Goal: Task Accomplishment & Management: Manage account settings

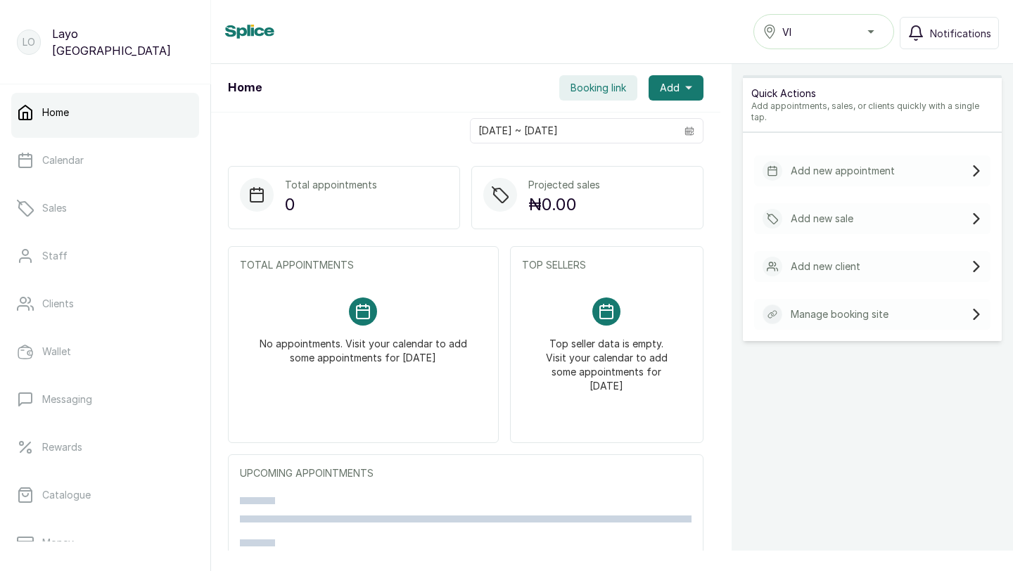
click at [801, 30] on div "VI" at bounding box center [824, 31] width 122 height 17
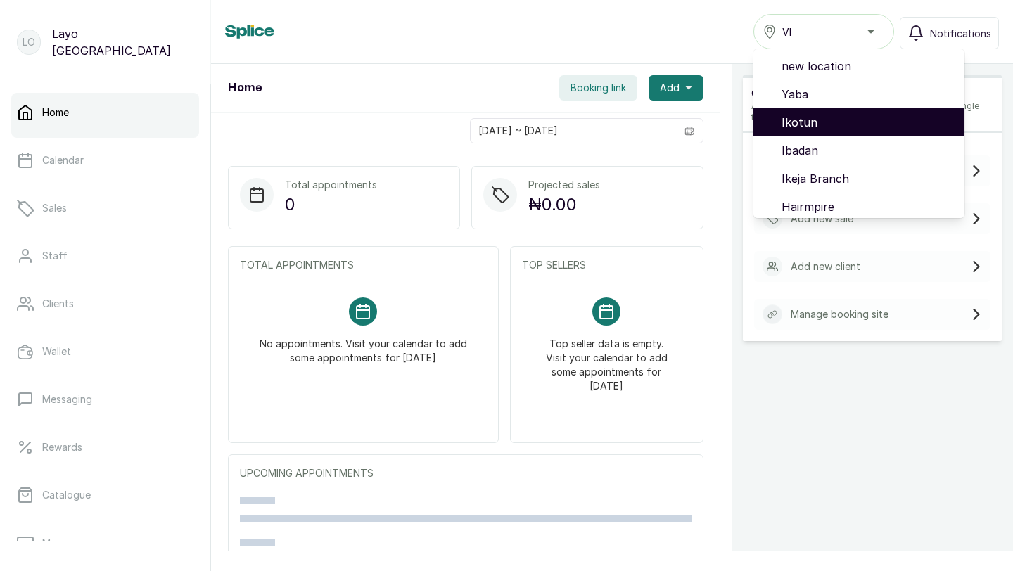
click at [812, 311] on span "Lekki" at bounding box center [868, 319] width 172 height 17
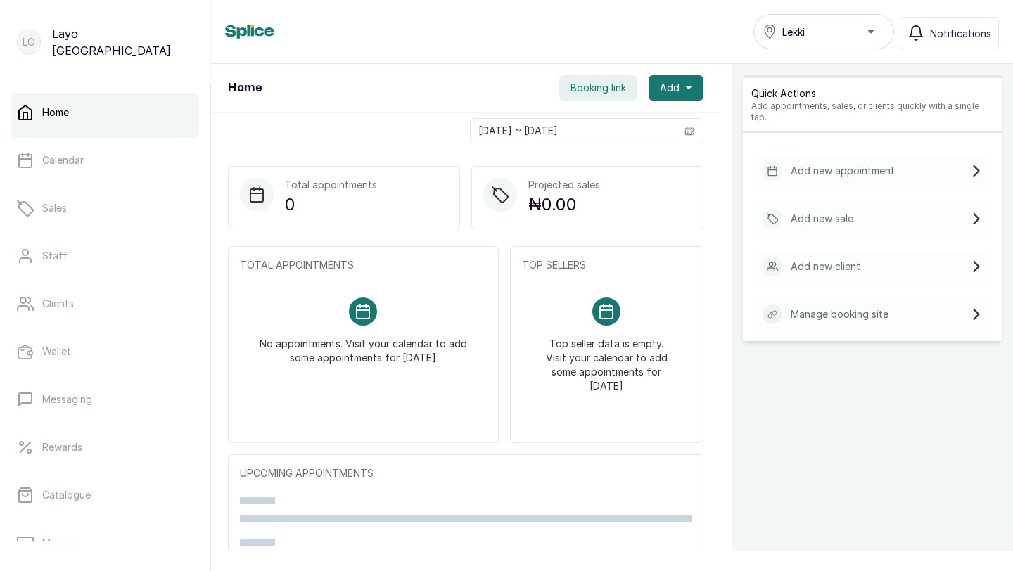
scroll to position [118, 0]
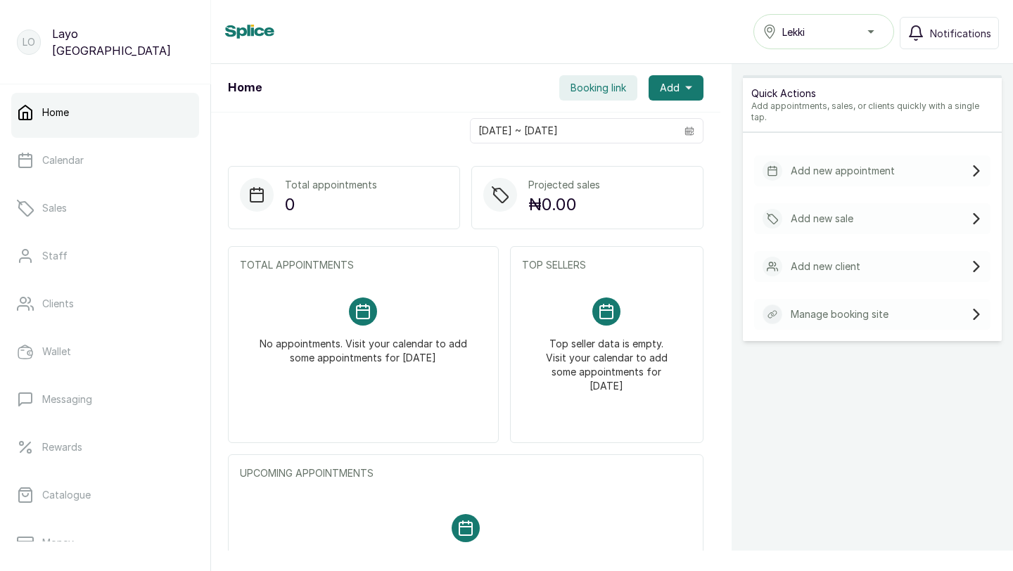
click at [833, 164] on p "Add new appointment" at bounding box center [843, 171] width 104 height 14
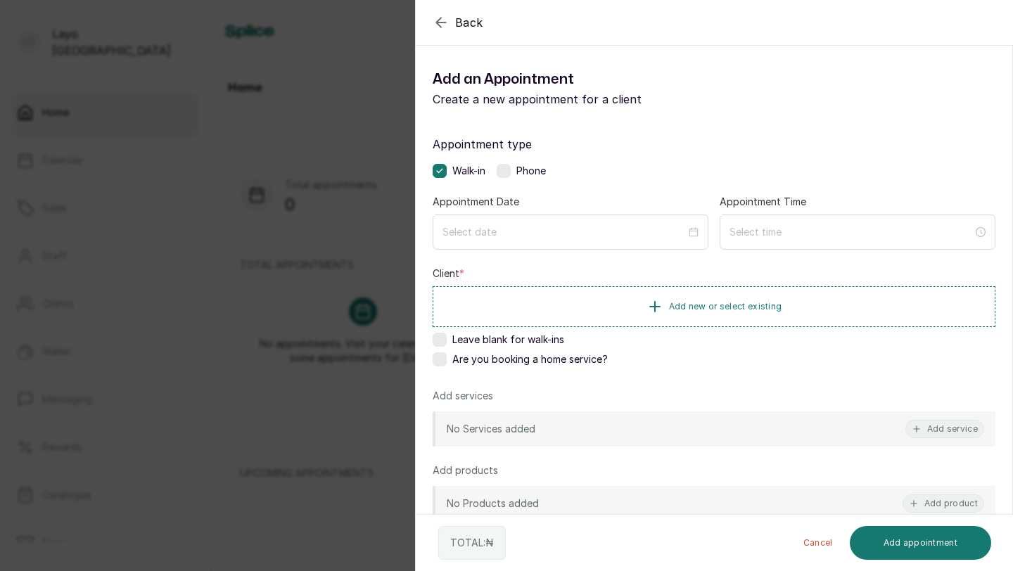
click at [440, 23] on icon "button" at bounding box center [440, 22] width 9 height 9
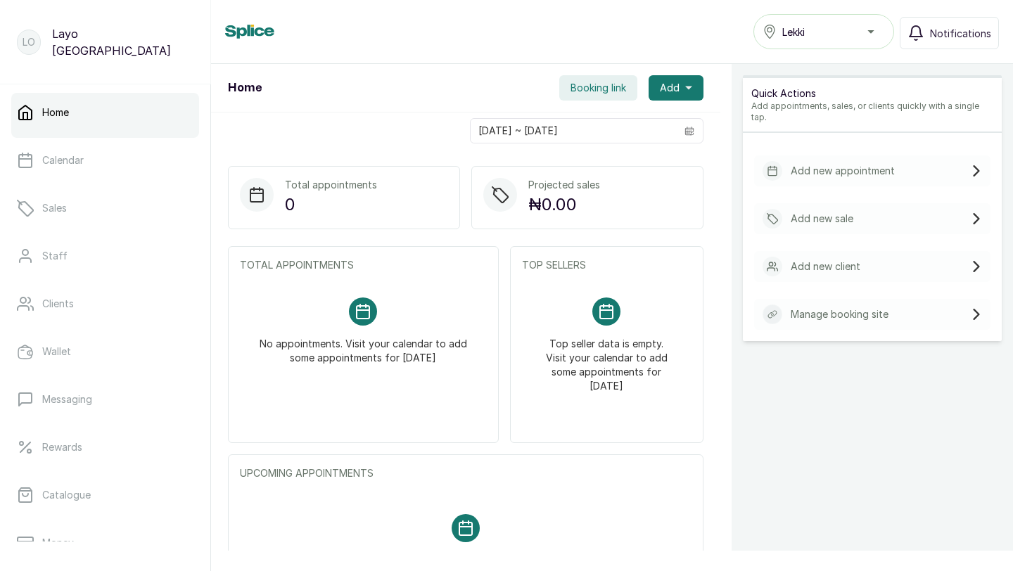
click at [595, 89] on span "Booking link" at bounding box center [599, 88] width 56 height 14
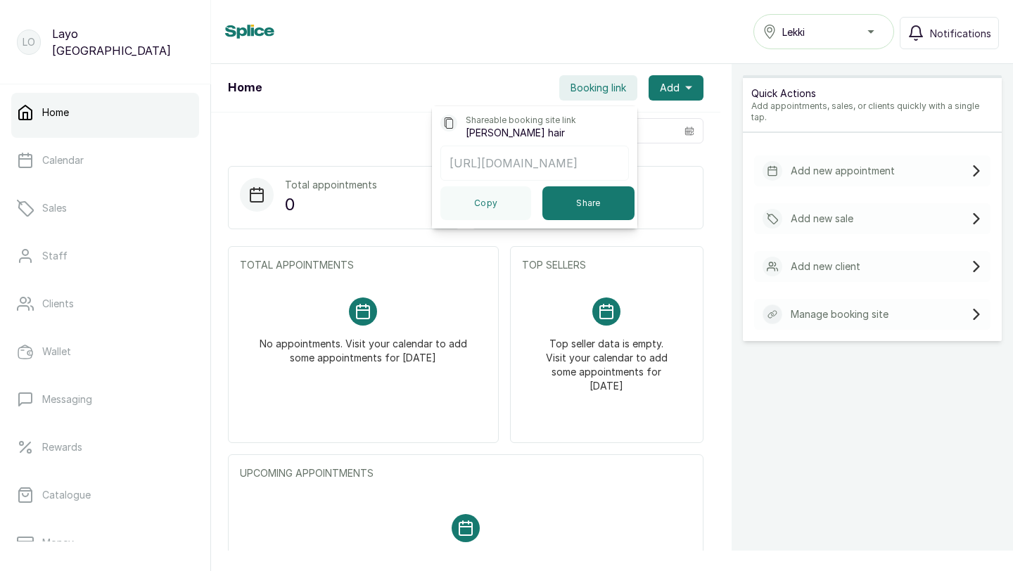
click at [344, 142] on div "[DATE] ~ [DATE]" at bounding box center [465, 131] width 509 height 37
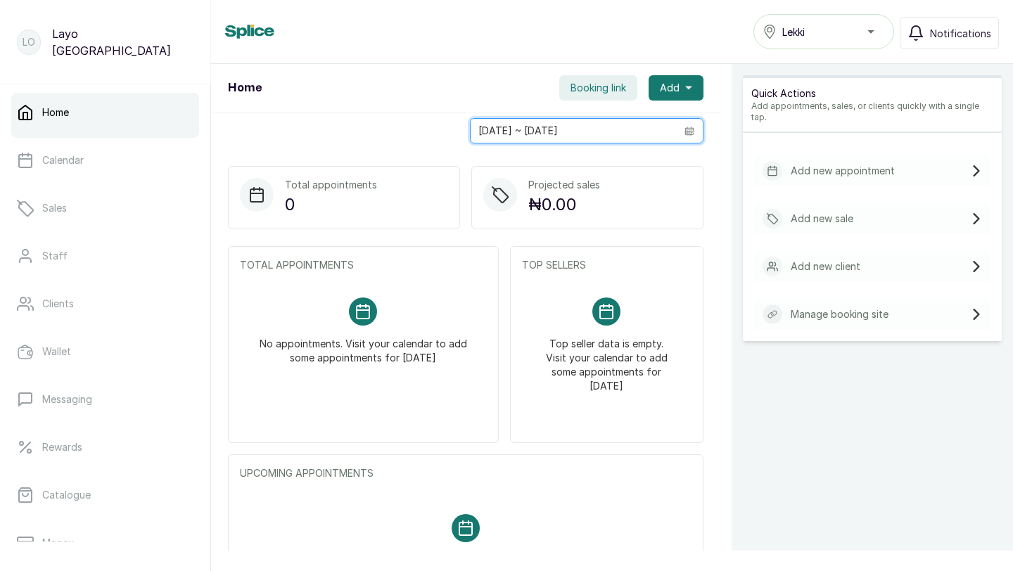
click at [581, 124] on input "[DATE] ~ [DATE]" at bounding box center [573, 131] width 205 height 24
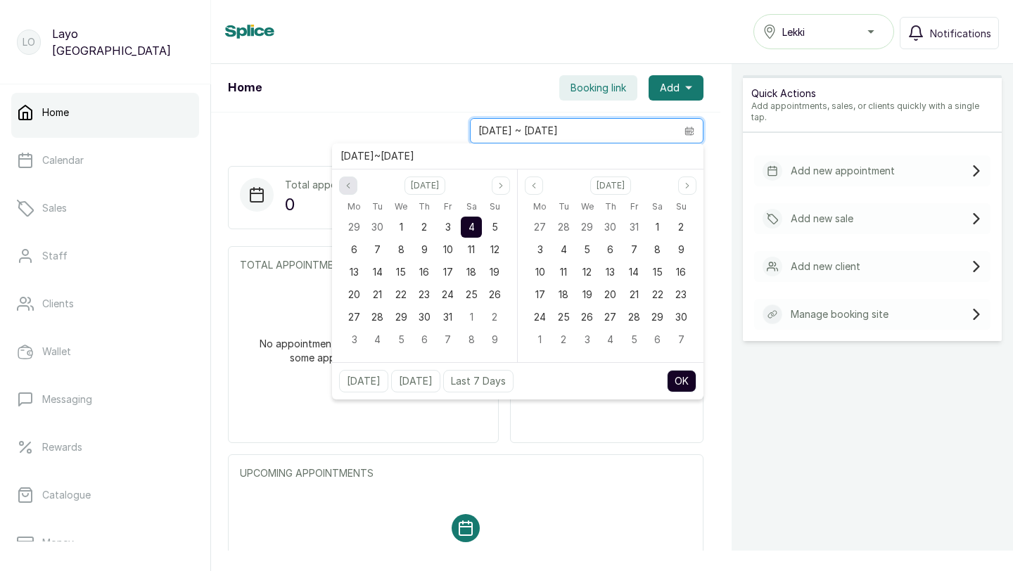
click at [347, 182] on icon "page previous" at bounding box center [348, 186] width 8 height 8
click at [350, 227] on div "1" at bounding box center [354, 227] width 21 height 21
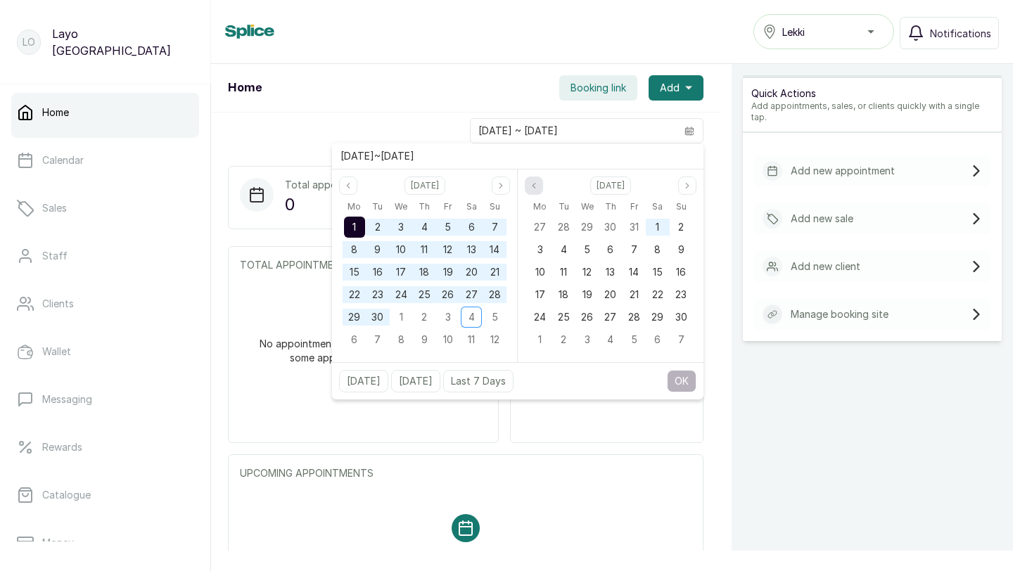
click at [533, 188] on icon "page previous" at bounding box center [534, 186] width 8 height 8
click at [585, 226] on span "1" at bounding box center [587, 227] width 4 height 12
click at [680, 386] on button "OK" at bounding box center [682, 381] width 30 height 23
type input "01/09/2025 ~ 01/10/2025"
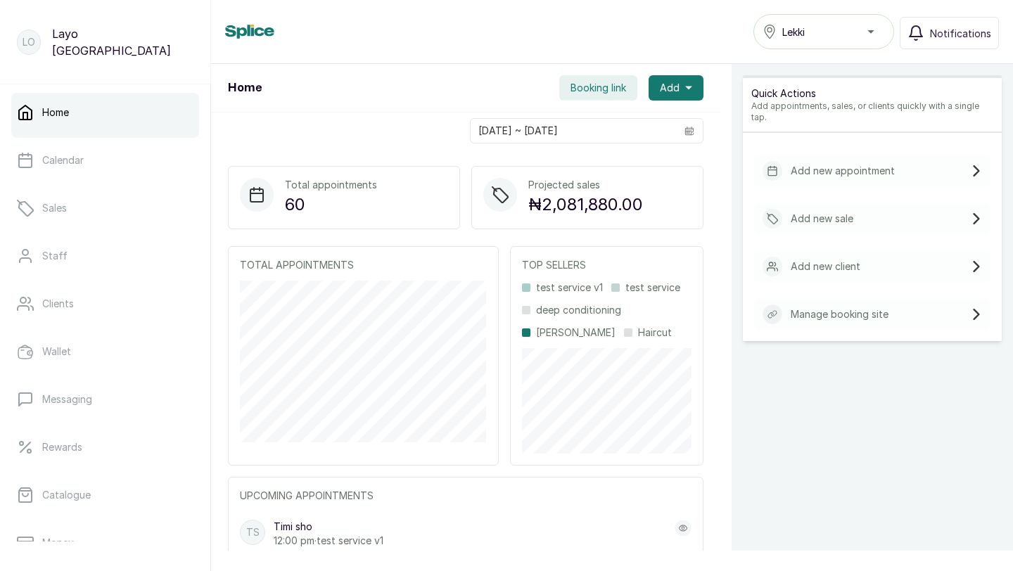
click at [605, 87] on span "Booking link" at bounding box center [599, 88] width 56 height 14
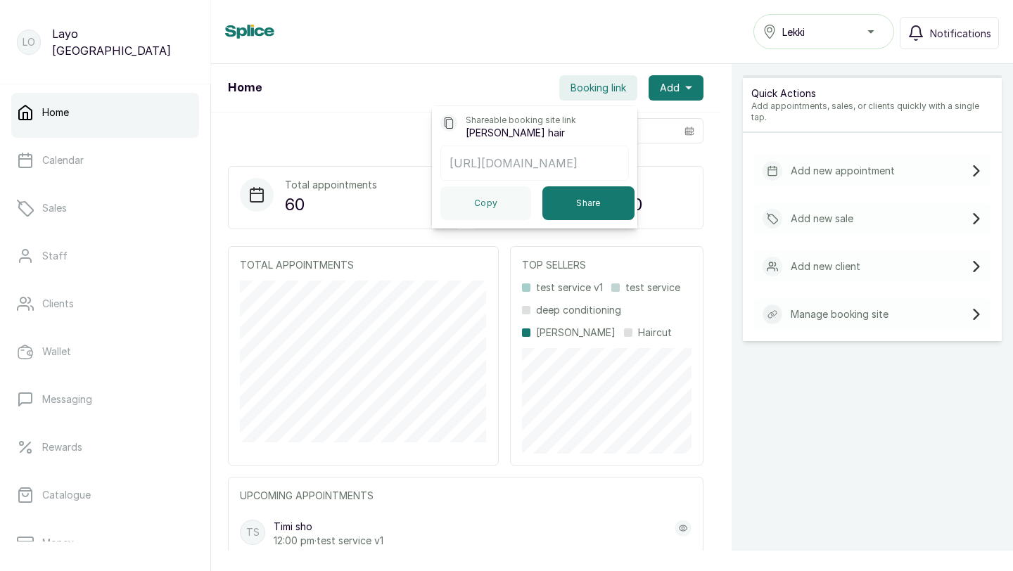
click at [483, 87] on div "Home Booking link Shareable booking site link Layos hair https://book.withsplic…" at bounding box center [465, 88] width 509 height 49
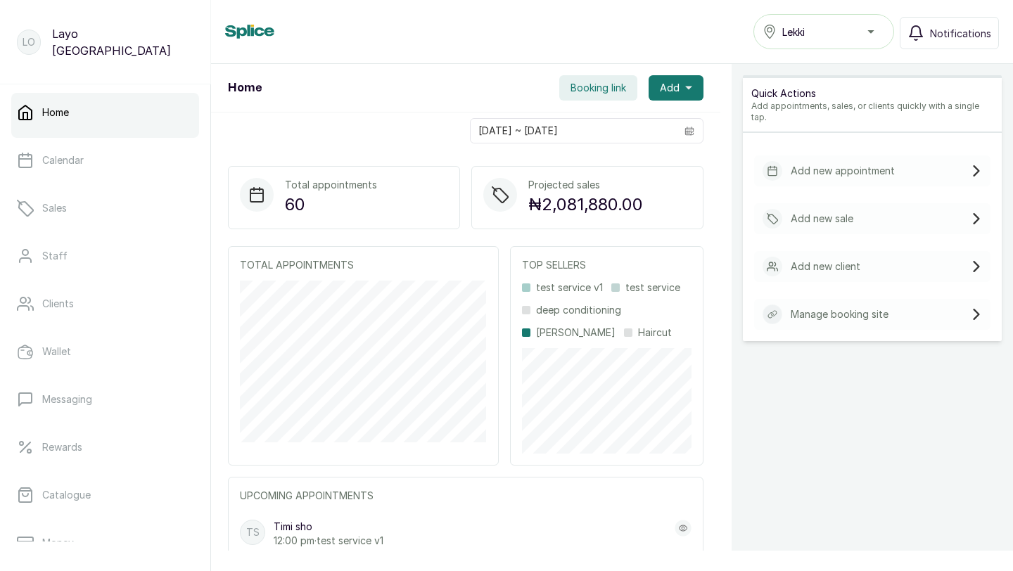
click at [812, 480] on div "Quick Actions Add appointments, sales, or clients quickly with a single tap. Ad…" at bounding box center [872, 377] width 281 height 627
click at [804, 36] on span "Lekki" at bounding box center [793, 32] width 23 height 15
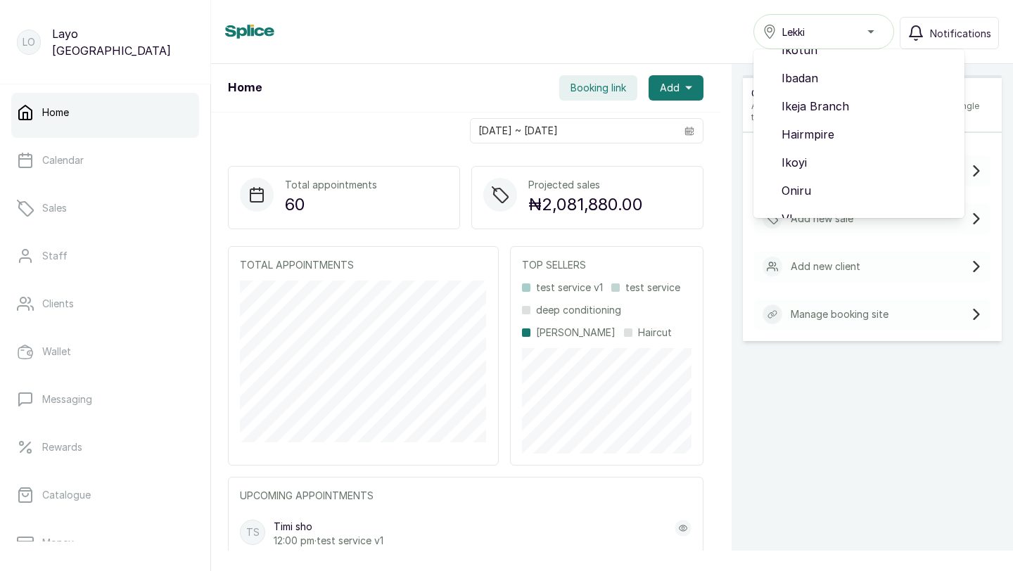
scroll to position [118, 0]
click at [329, 132] on div "01/09/2025 ~ 01/10/2025" at bounding box center [465, 131] width 509 height 37
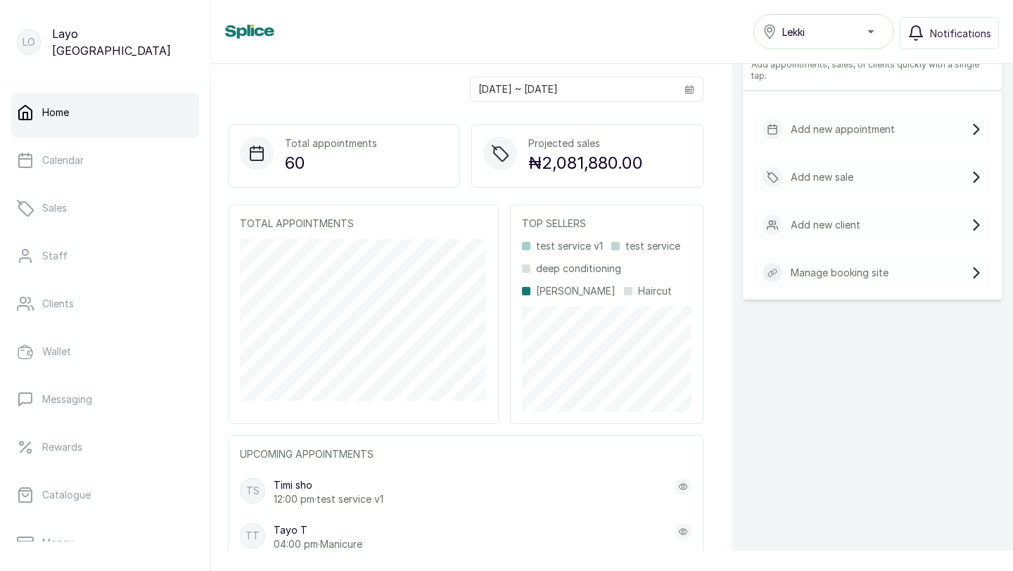
scroll to position [0, 0]
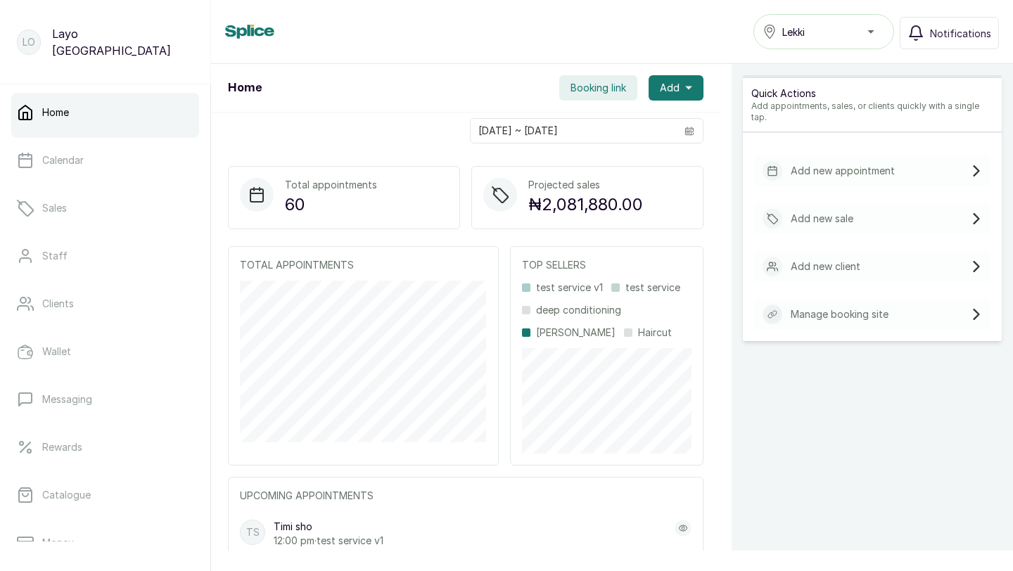
click at [579, 89] on span "Booking link" at bounding box center [599, 88] width 56 height 14
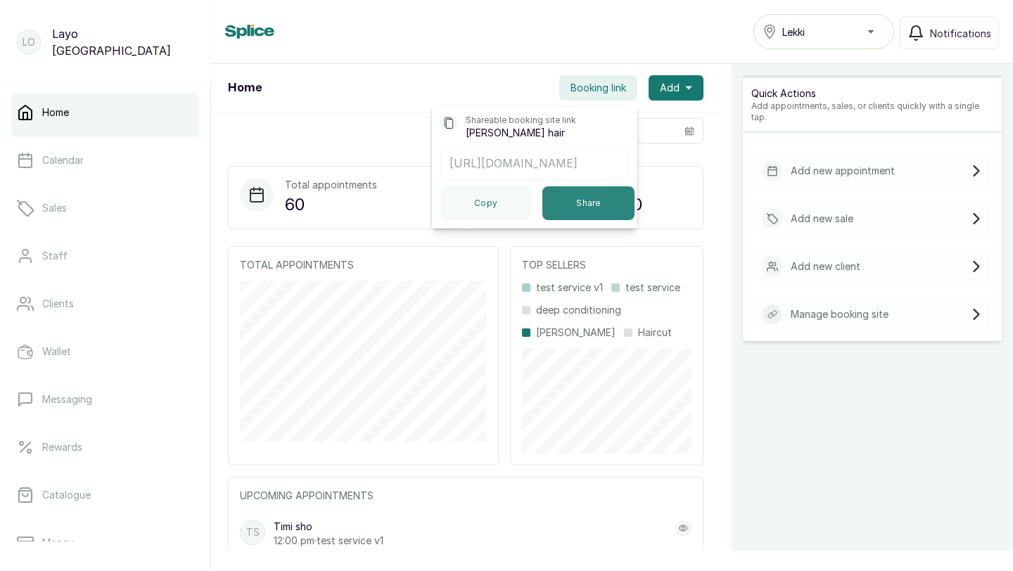
click at [605, 198] on button "Share" at bounding box center [589, 203] width 92 height 34
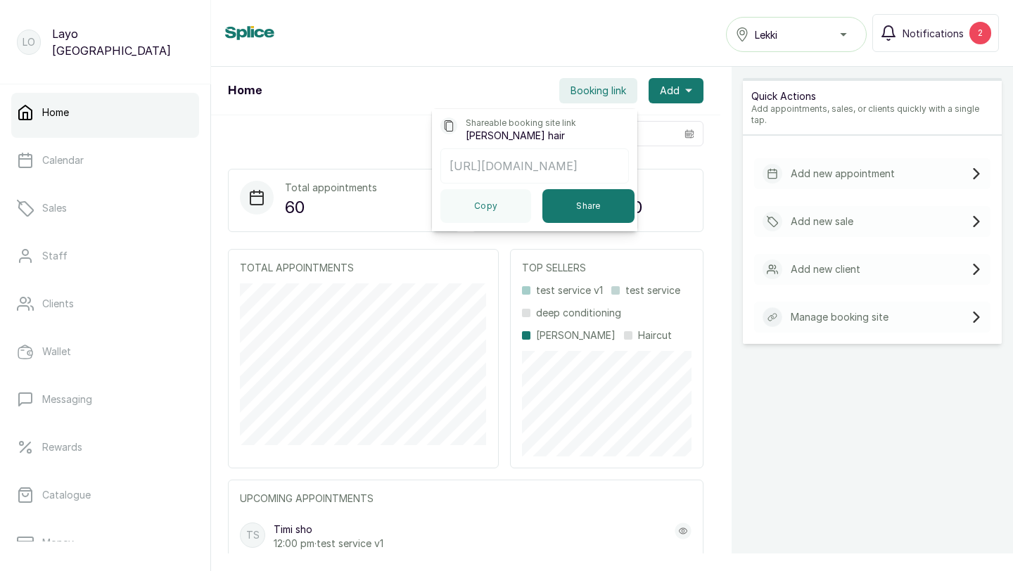
click at [475, 51] on div "Home Lekki Notifications 2" at bounding box center [612, 33] width 774 height 38
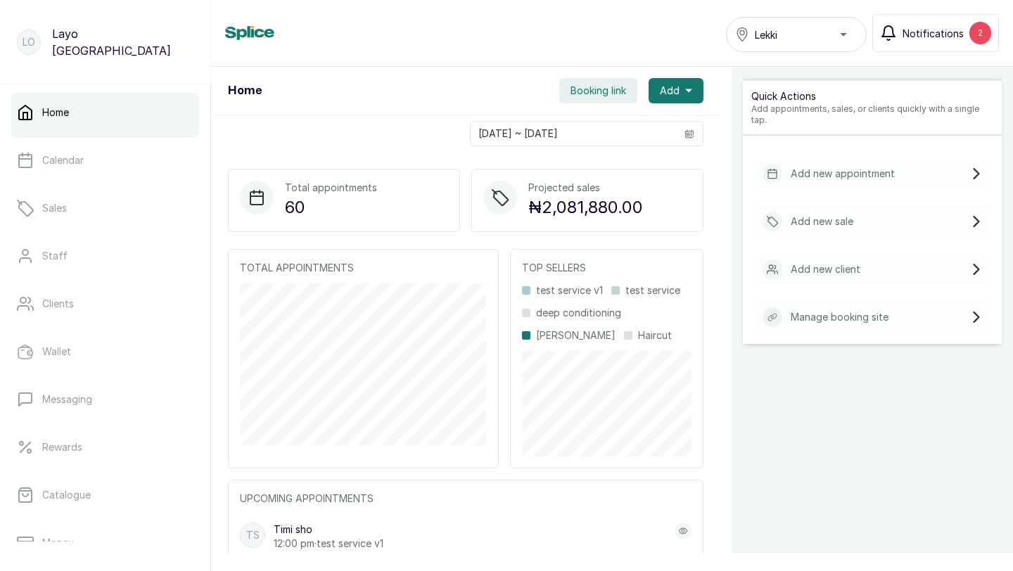
click at [941, 39] on span "Notifications" at bounding box center [933, 33] width 61 height 15
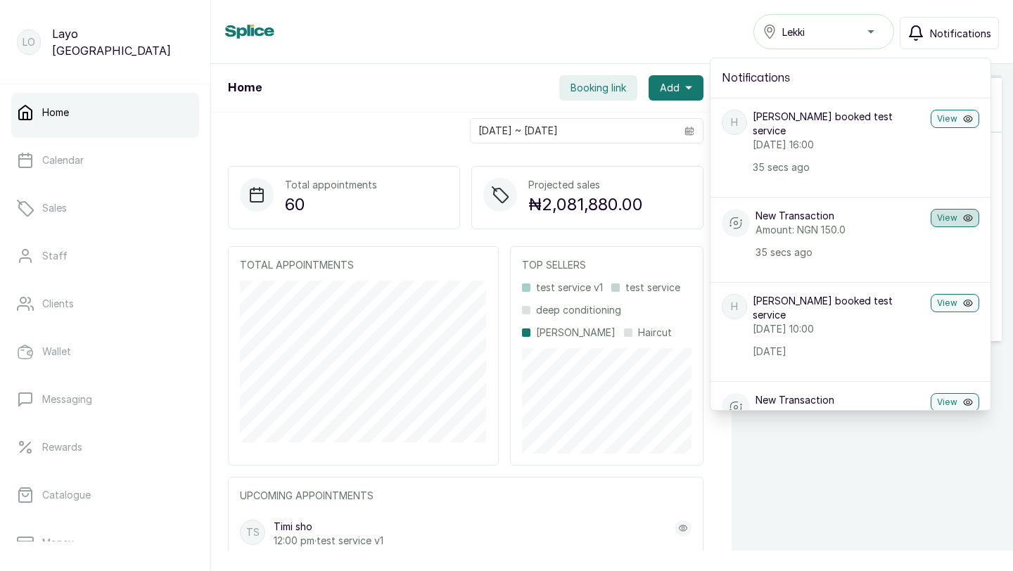
click at [949, 209] on button "View" at bounding box center [955, 218] width 49 height 18
